Goal: Use online tool/utility: Utilize a website feature to perform a specific function

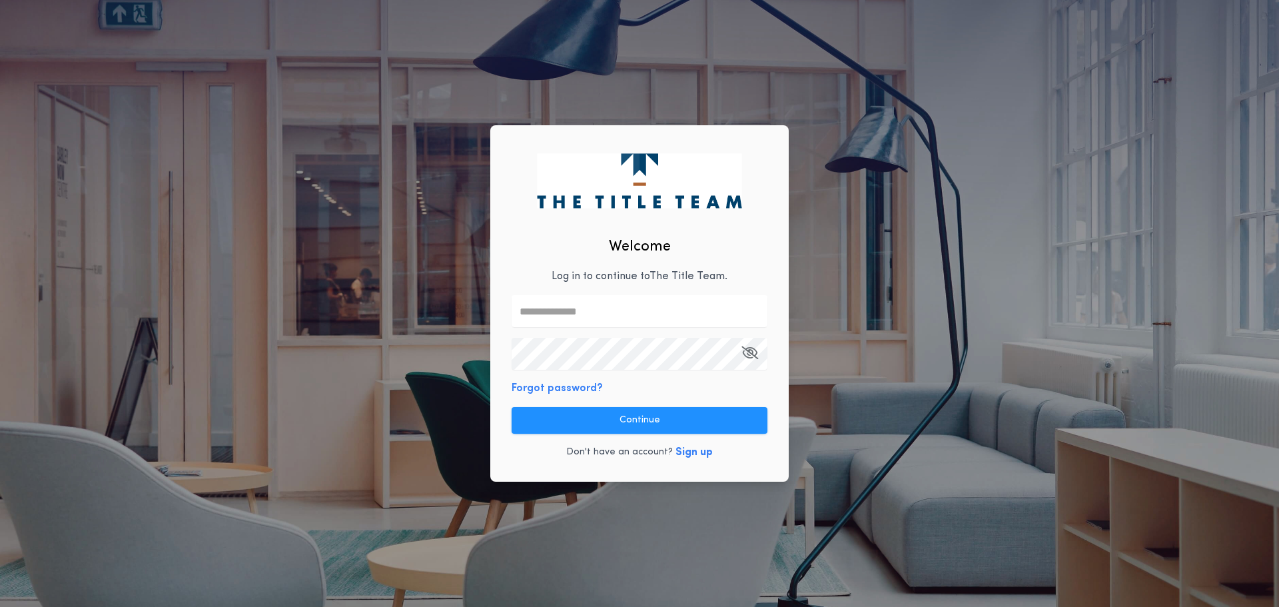
click at [571, 320] on input "text" at bounding box center [639, 311] width 256 height 32
type input "**********"
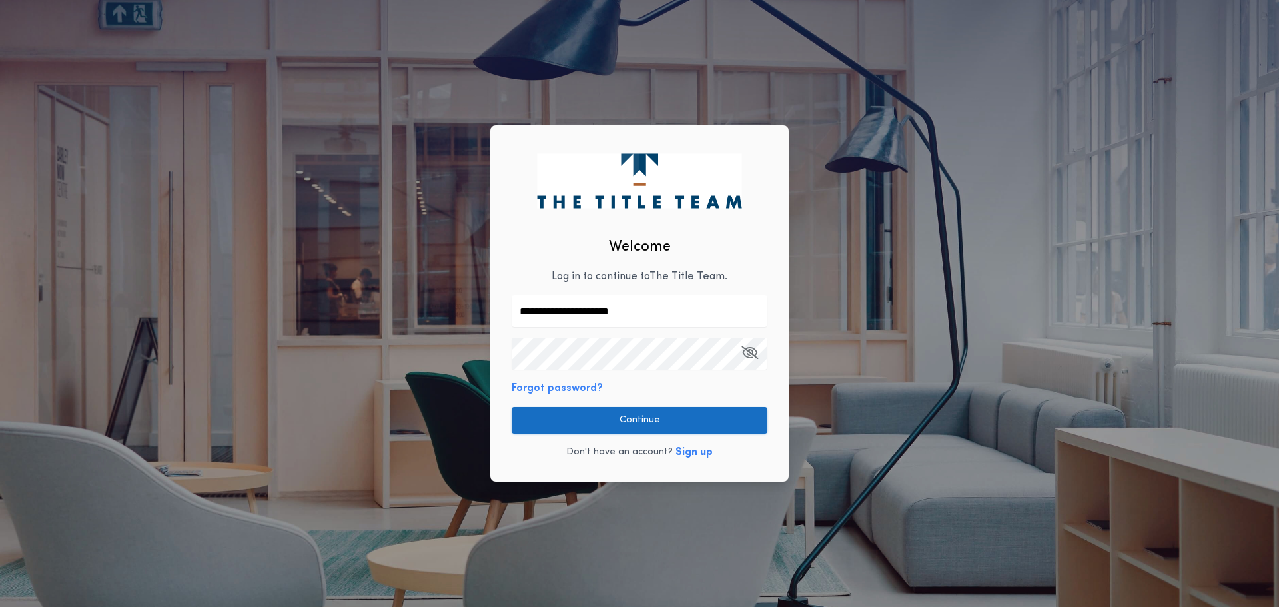
click at [678, 424] on button "Continue" at bounding box center [639, 420] width 256 height 27
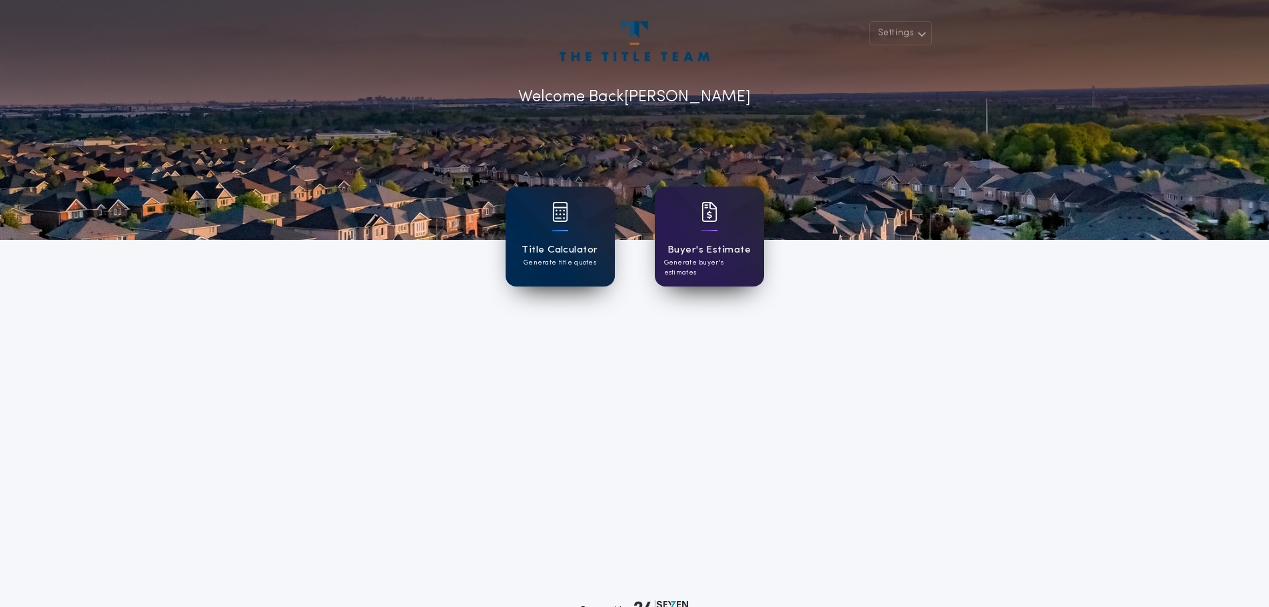
click at [570, 267] on p "Generate title quotes" at bounding box center [559, 263] width 73 height 10
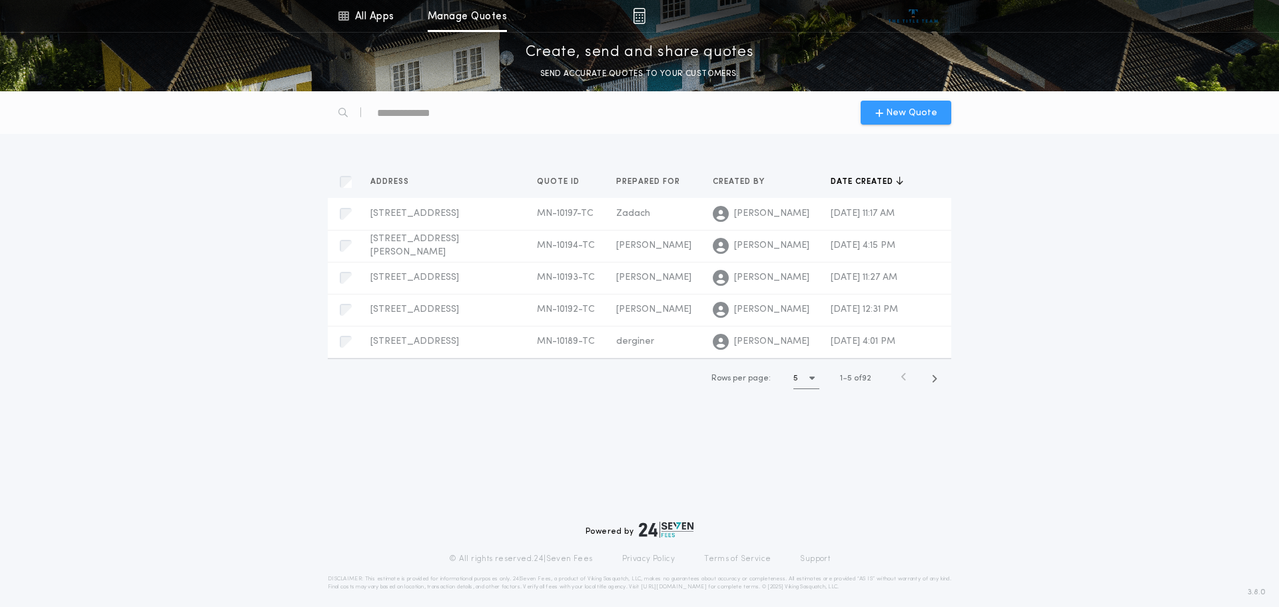
click at [919, 109] on span "New Quote" at bounding box center [911, 113] width 51 height 14
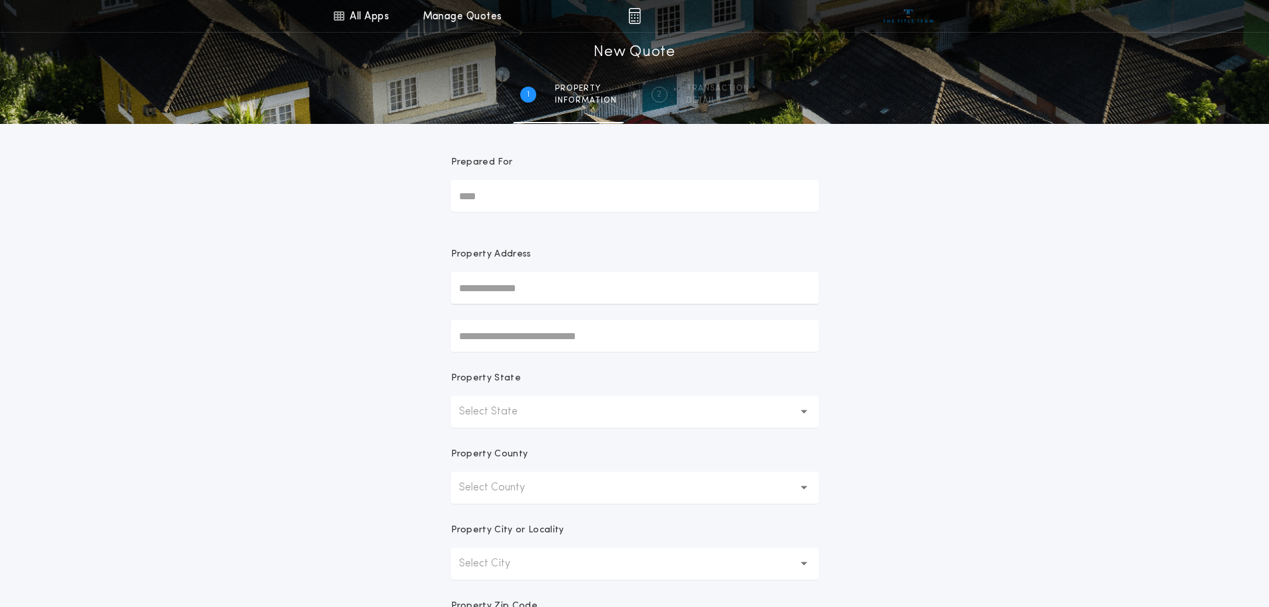
click at [524, 198] on input "Prepared For" at bounding box center [635, 196] width 368 height 32
type input "*****"
type input "***"
click at [541, 414] on button "Select State" at bounding box center [635, 412] width 368 height 32
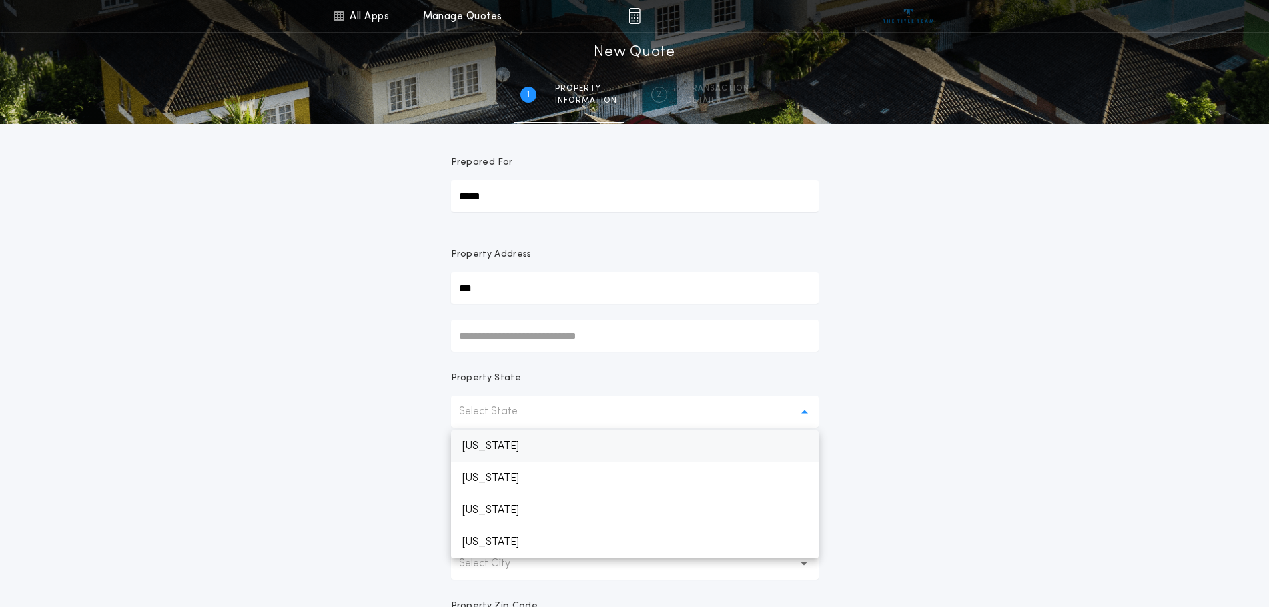
click at [513, 452] on p "[US_STATE]" at bounding box center [635, 446] width 368 height 32
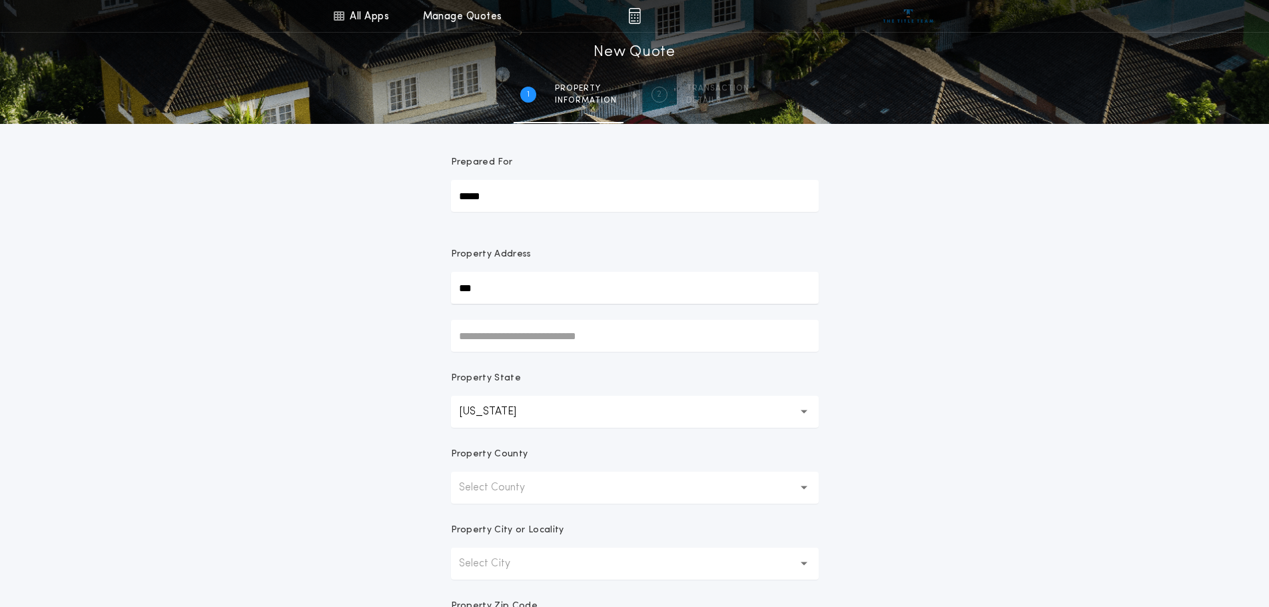
click at [504, 493] on p "Select County" at bounding box center [502, 487] width 87 height 16
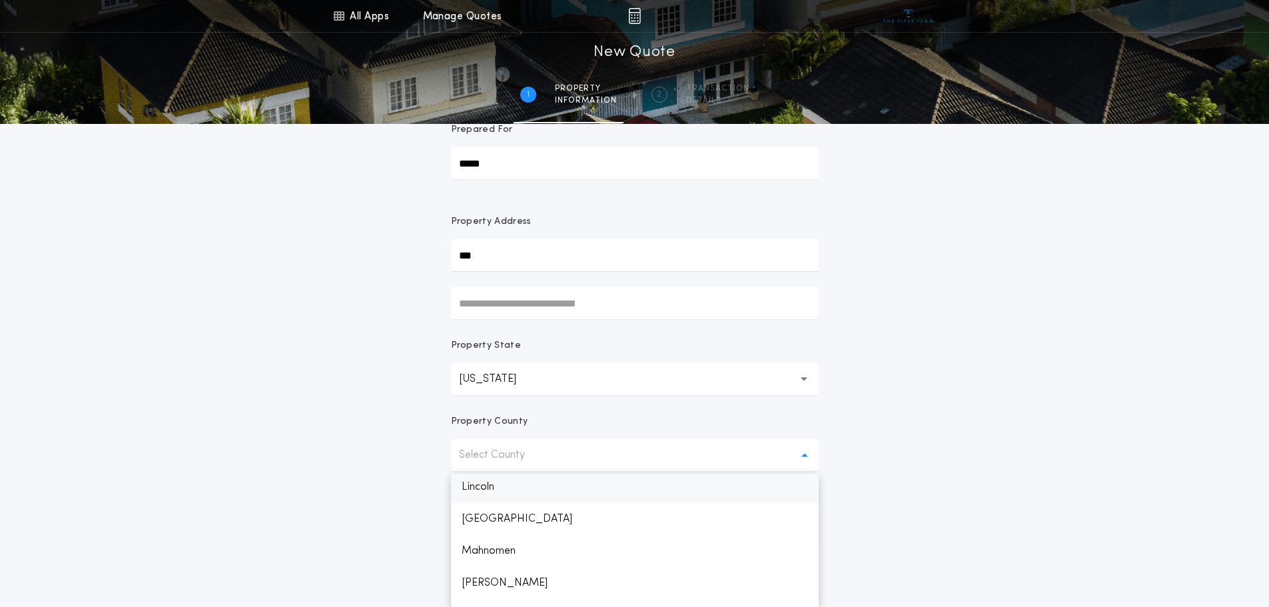
scroll to position [1148, 0]
click at [489, 523] on p "Lake" at bounding box center [635, 524] width 368 height 32
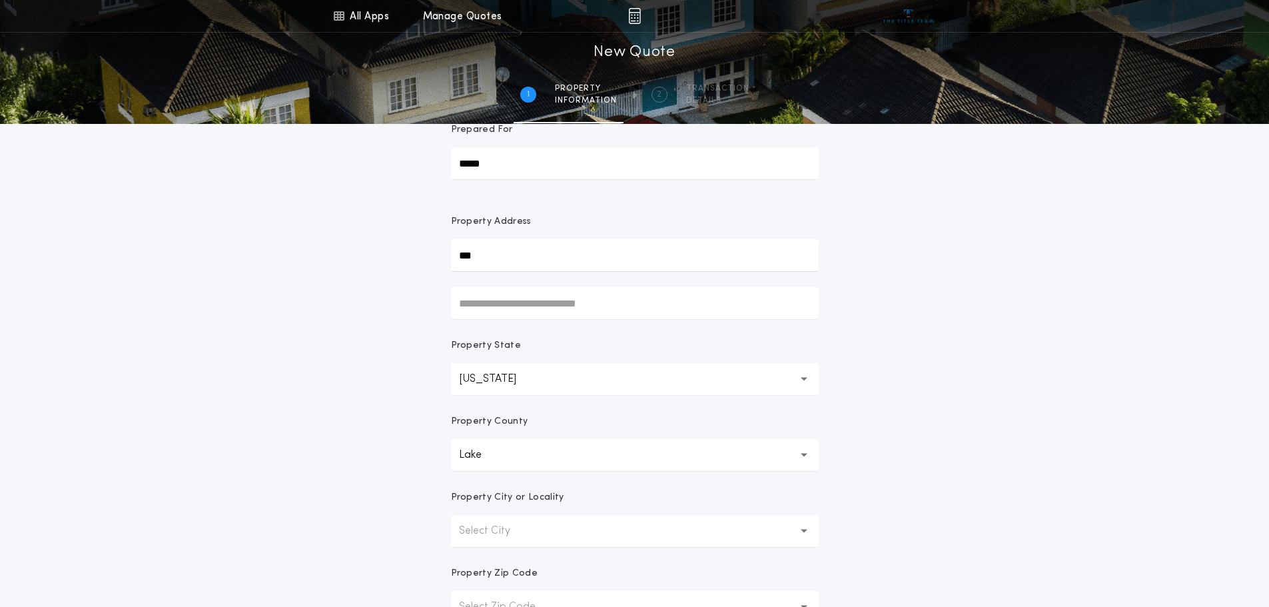
scroll to position [166, 0]
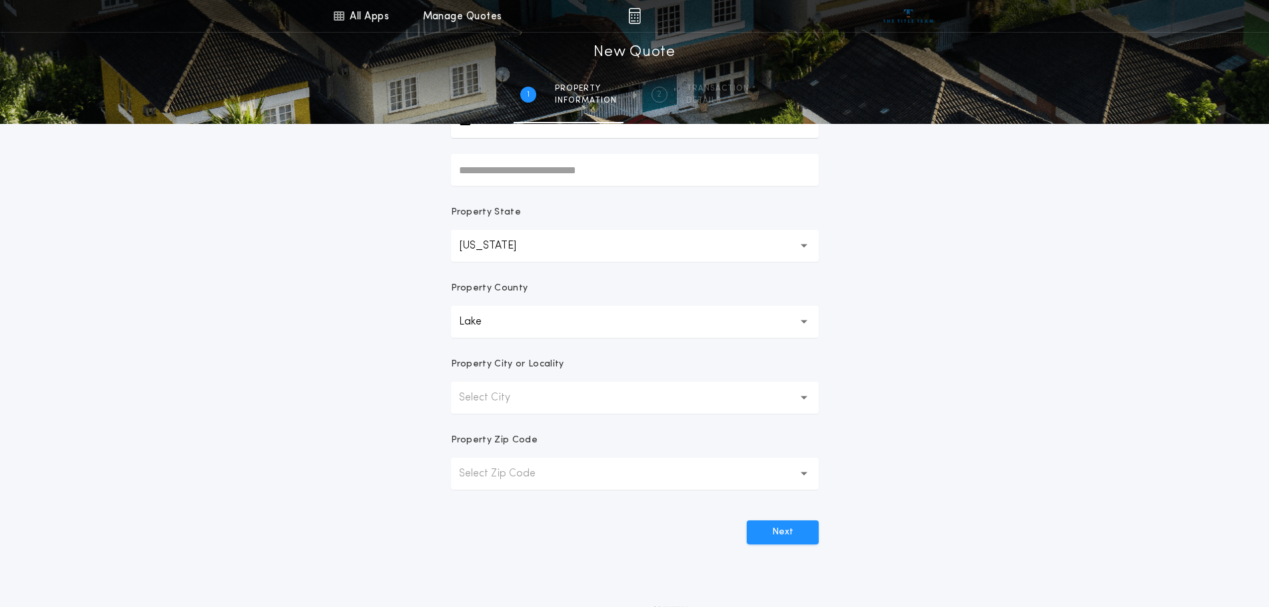
click at [525, 399] on p "Select City" at bounding box center [495, 398] width 73 height 16
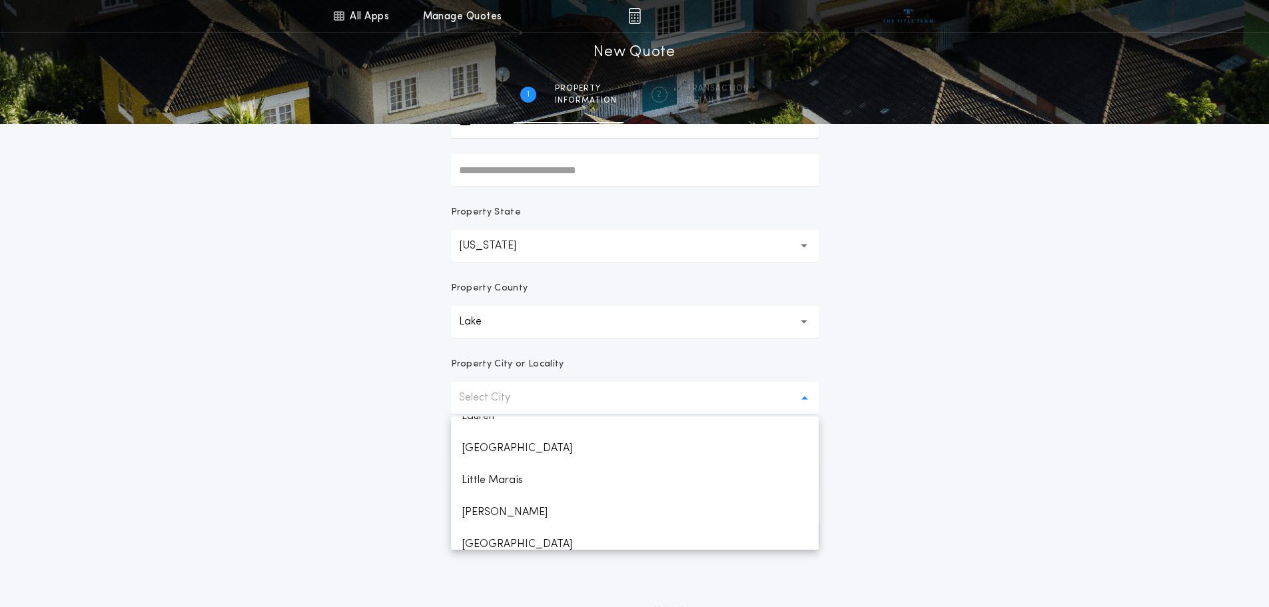
scroll to position [733, 0]
click at [509, 436] on p "Two Harbors" at bounding box center [635, 435] width 368 height 32
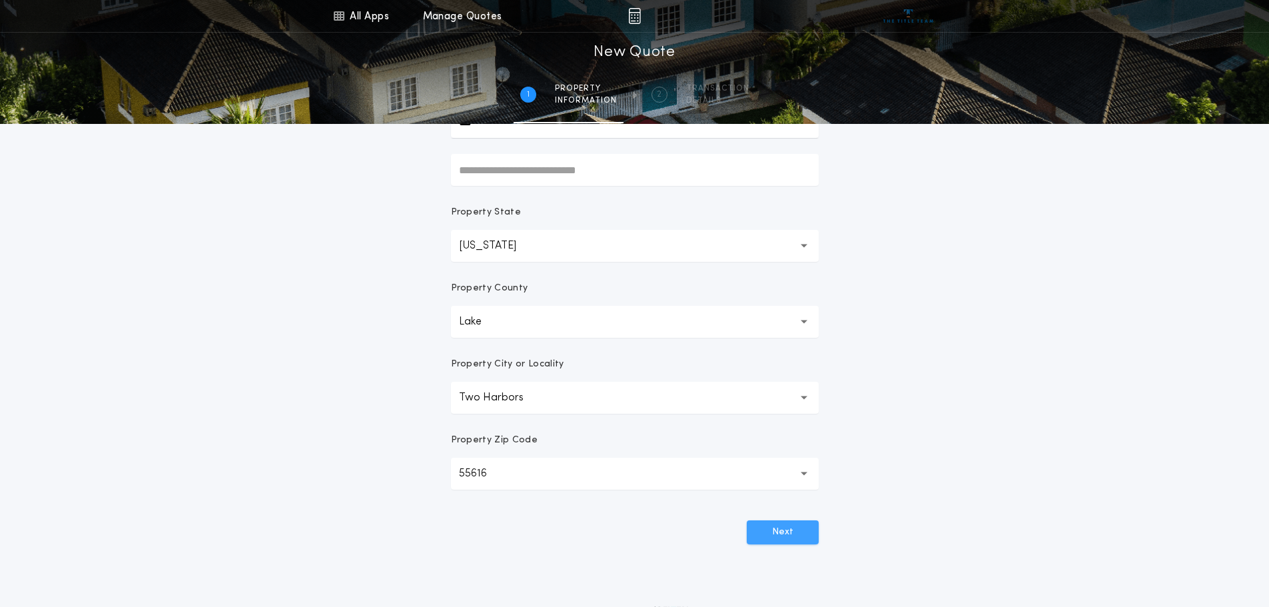
click at [770, 527] on button "Next" at bounding box center [782, 532] width 72 height 24
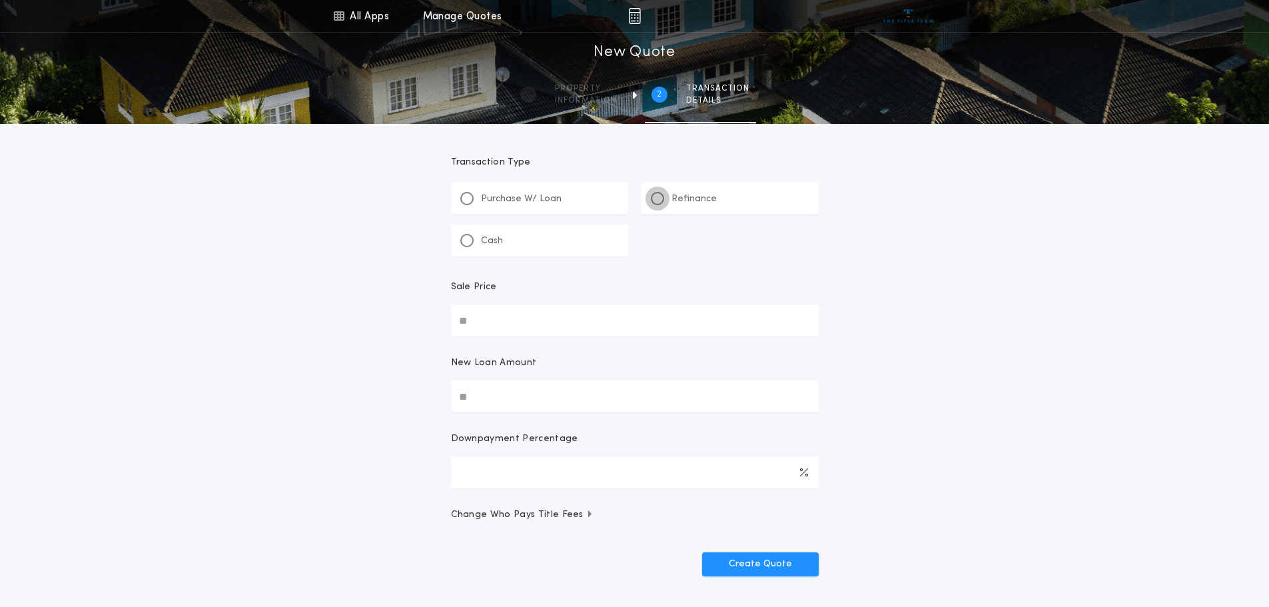
click at [659, 195] on div at bounding box center [657, 198] width 7 height 7
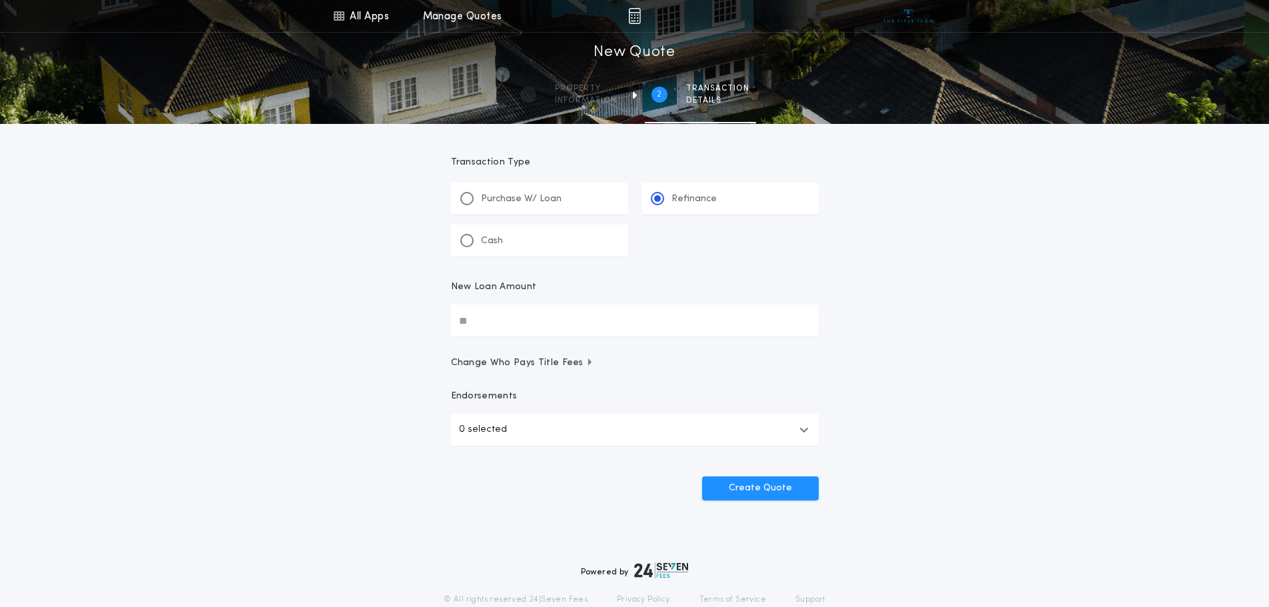
click at [499, 327] on input "New Loan Amount" at bounding box center [635, 320] width 368 height 32
type input "********"
click at [762, 481] on button "Create Quote" at bounding box center [760, 488] width 117 height 24
